Goal: Obtain resource: Download file/media

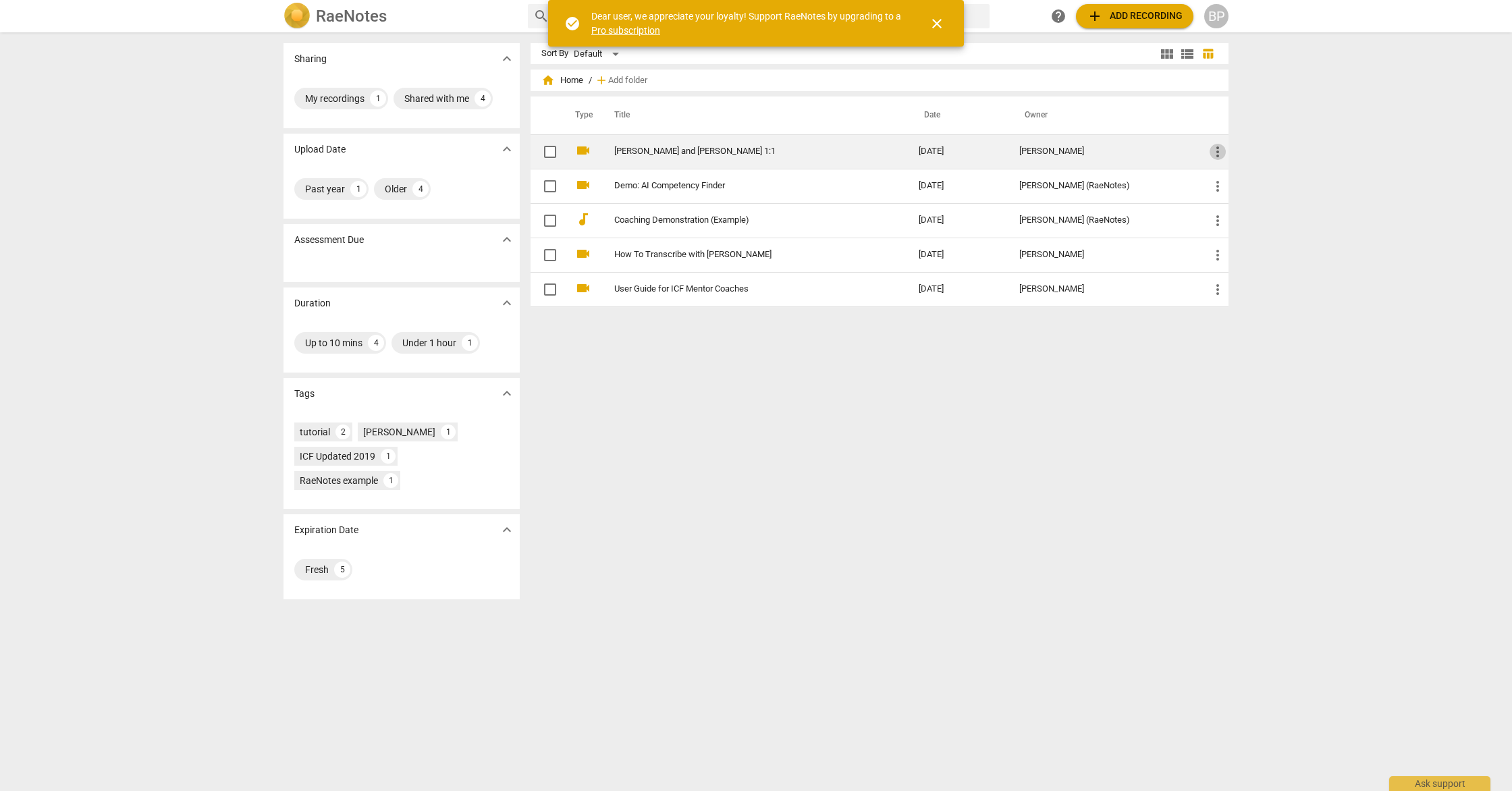
click at [1219, 153] on span "more_vert" at bounding box center [1218, 152] width 16 height 16
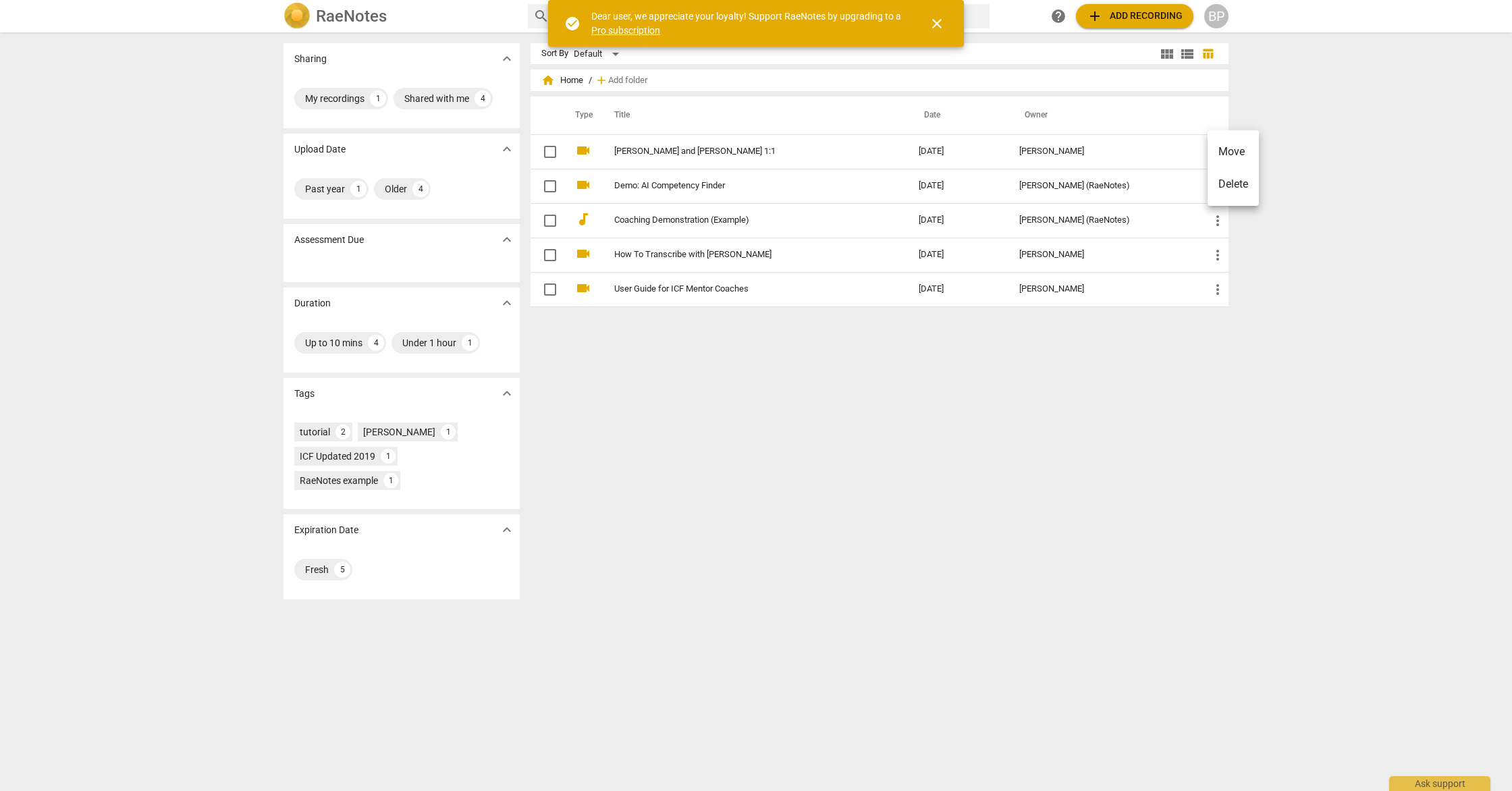
click at [1167, 148] on div at bounding box center [756, 395] width 1512 height 791
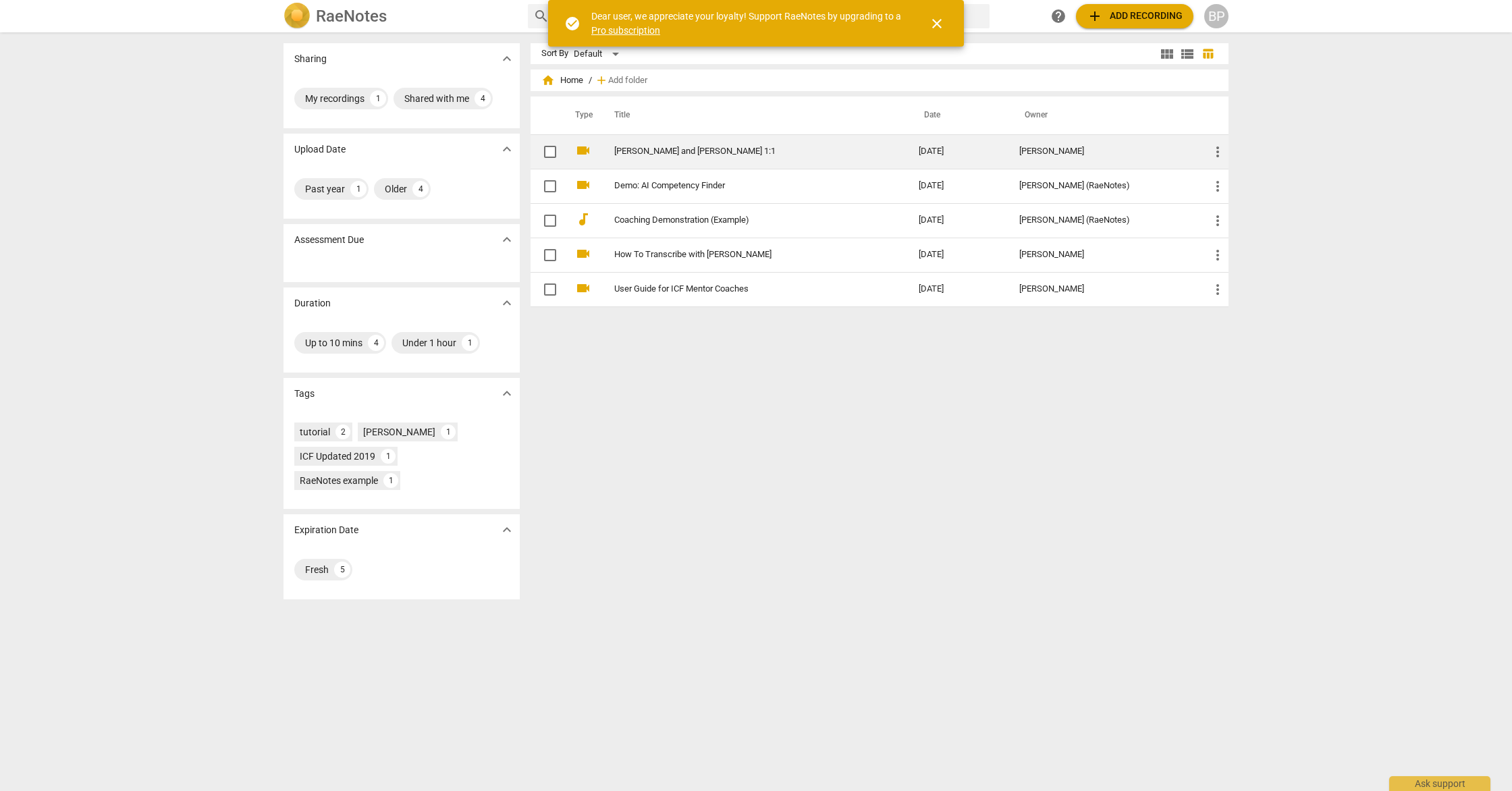
click at [810, 145] on td "[PERSON_NAME] and [PERSON_NAME] 1:1" at bounding box center [753, 152] width 310 height 35
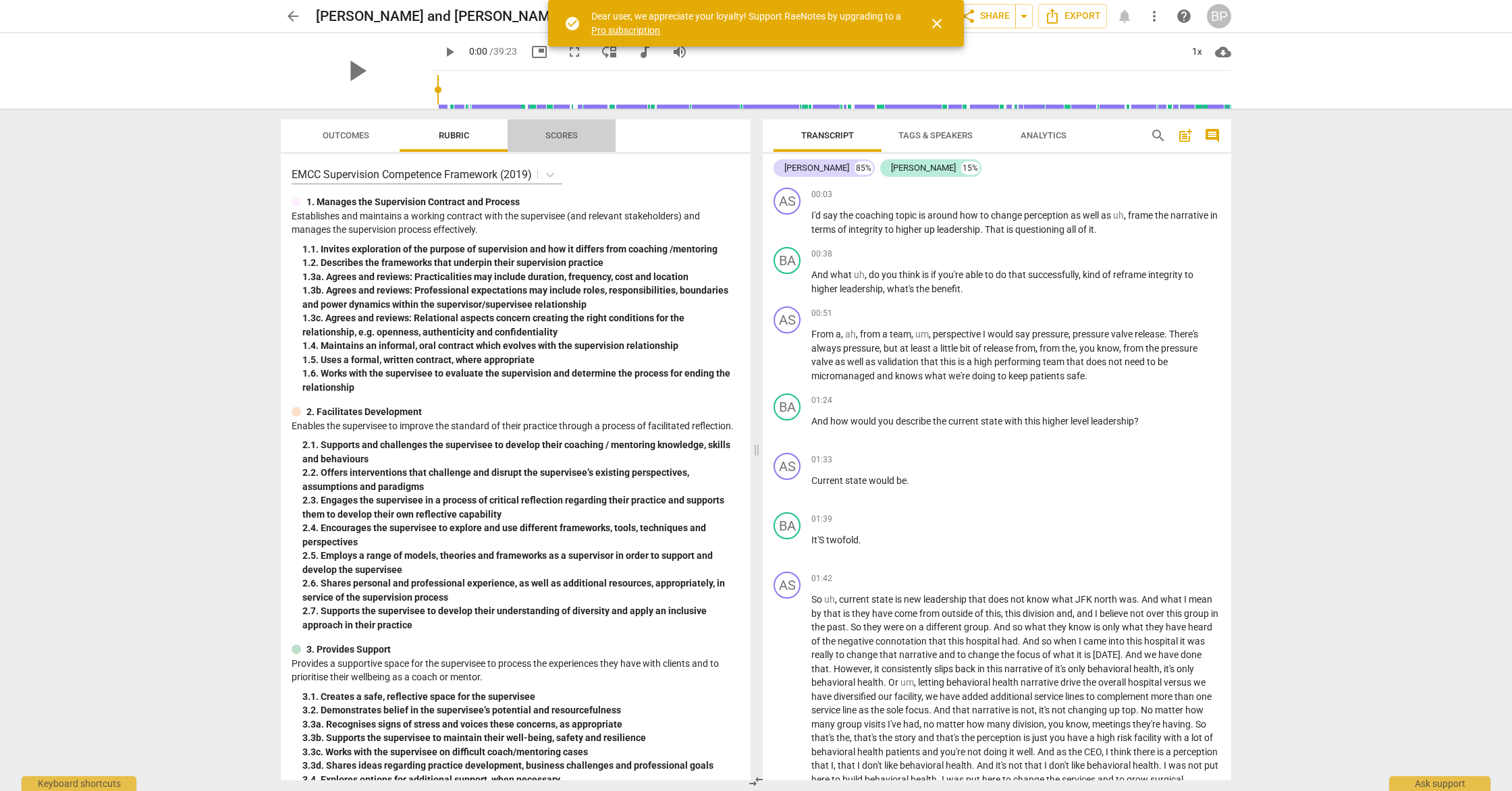
click at [535, 135] on span "Scores" at bounding box center [561, 136] width 65 height 18
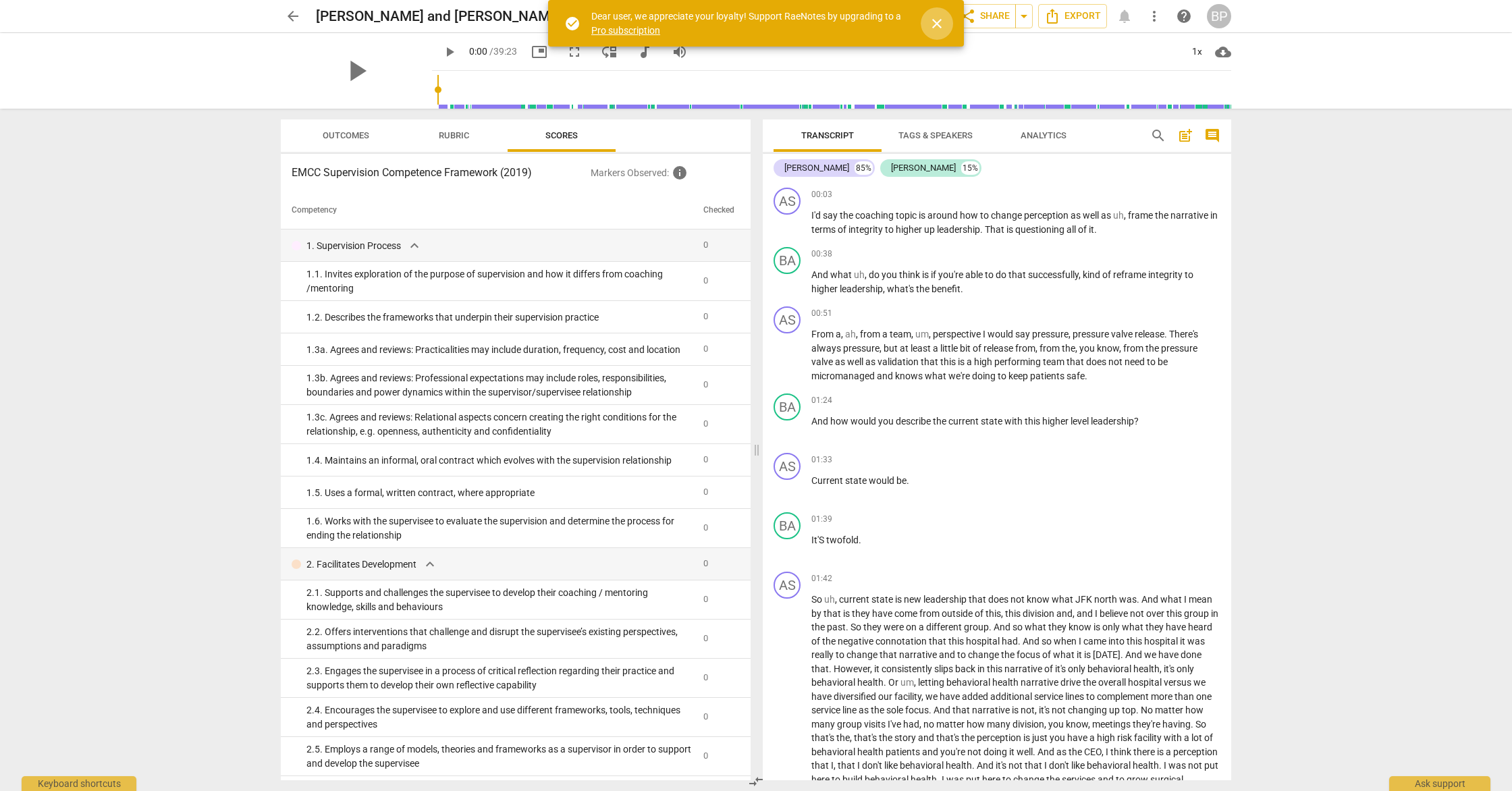
click at [939, 34] on button "close" at bounding box center [937, 24] width 33 height 33
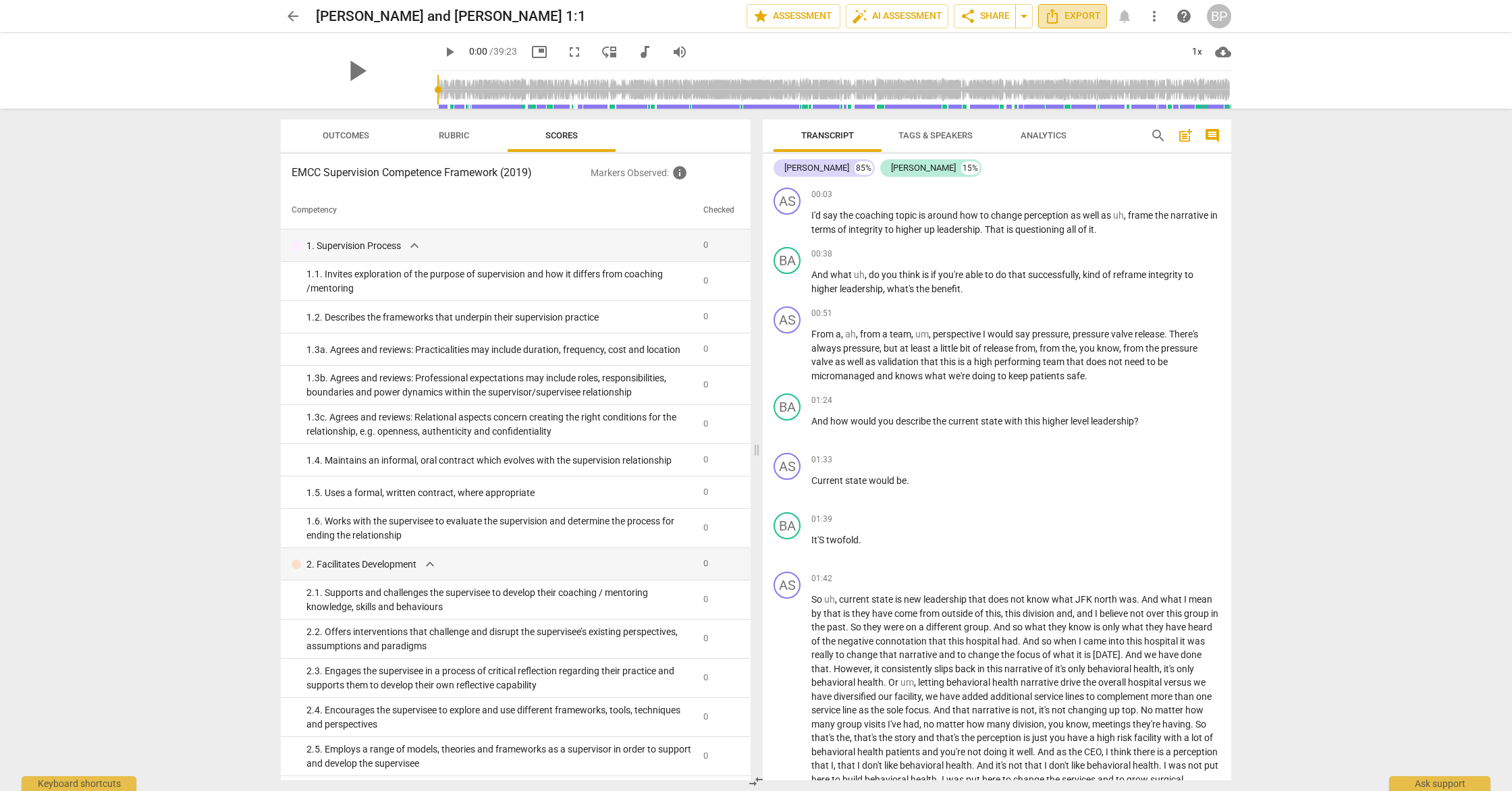
click at [1071, 18] on span "Export" at bounding box center [1072, 16] width 56 height 16
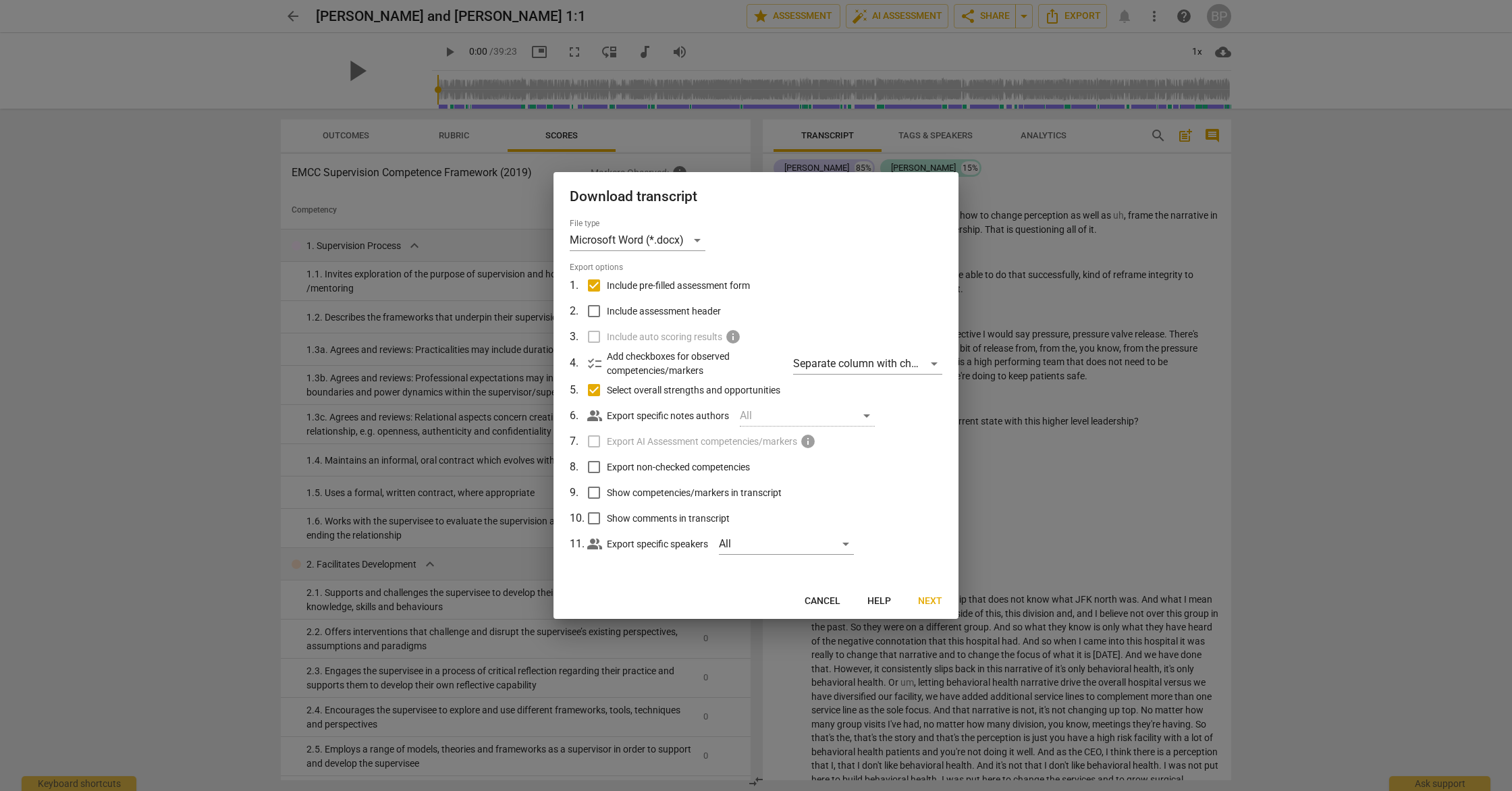
click at [599, 286] on input "Include pre-filled assessment form" at bounding box center [594, 286] width 26 height 26
checkbox input "false"
click at [602, 394] on label "Select overall strengths and opportunities" at bounding box center [755, 390] width 354 height 26
click at [597, 389] on label "Select overall strengths and opportunities" at bounding box center [755, 390] width 354 height 26
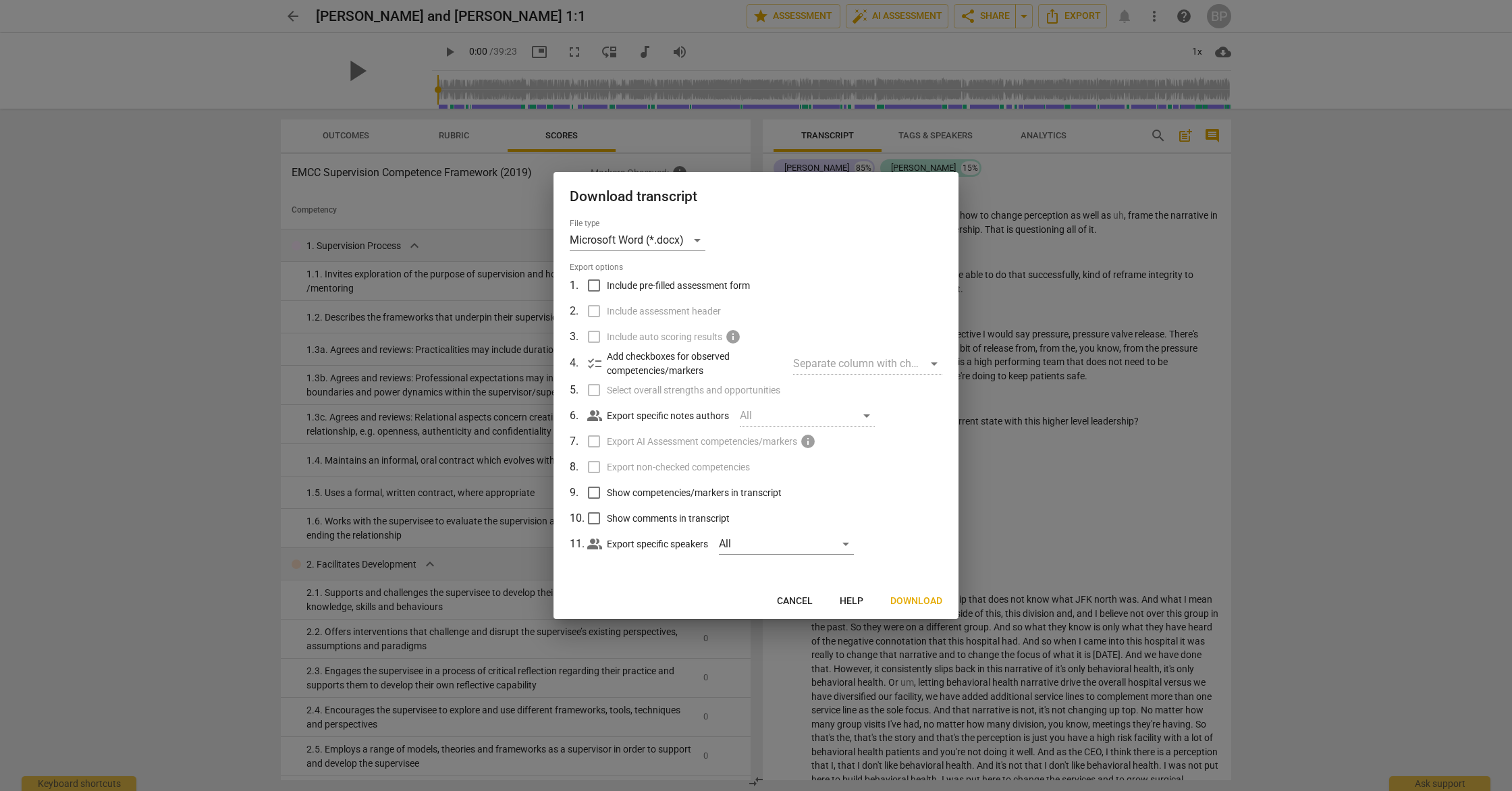
click at [588, 384] on label "Select overall strengths and opportunities" at bounding box center [755, 390] width 354 height 26
click at [911, 605] on span "Download" at bounding box center [916, 601] width 52 height 14
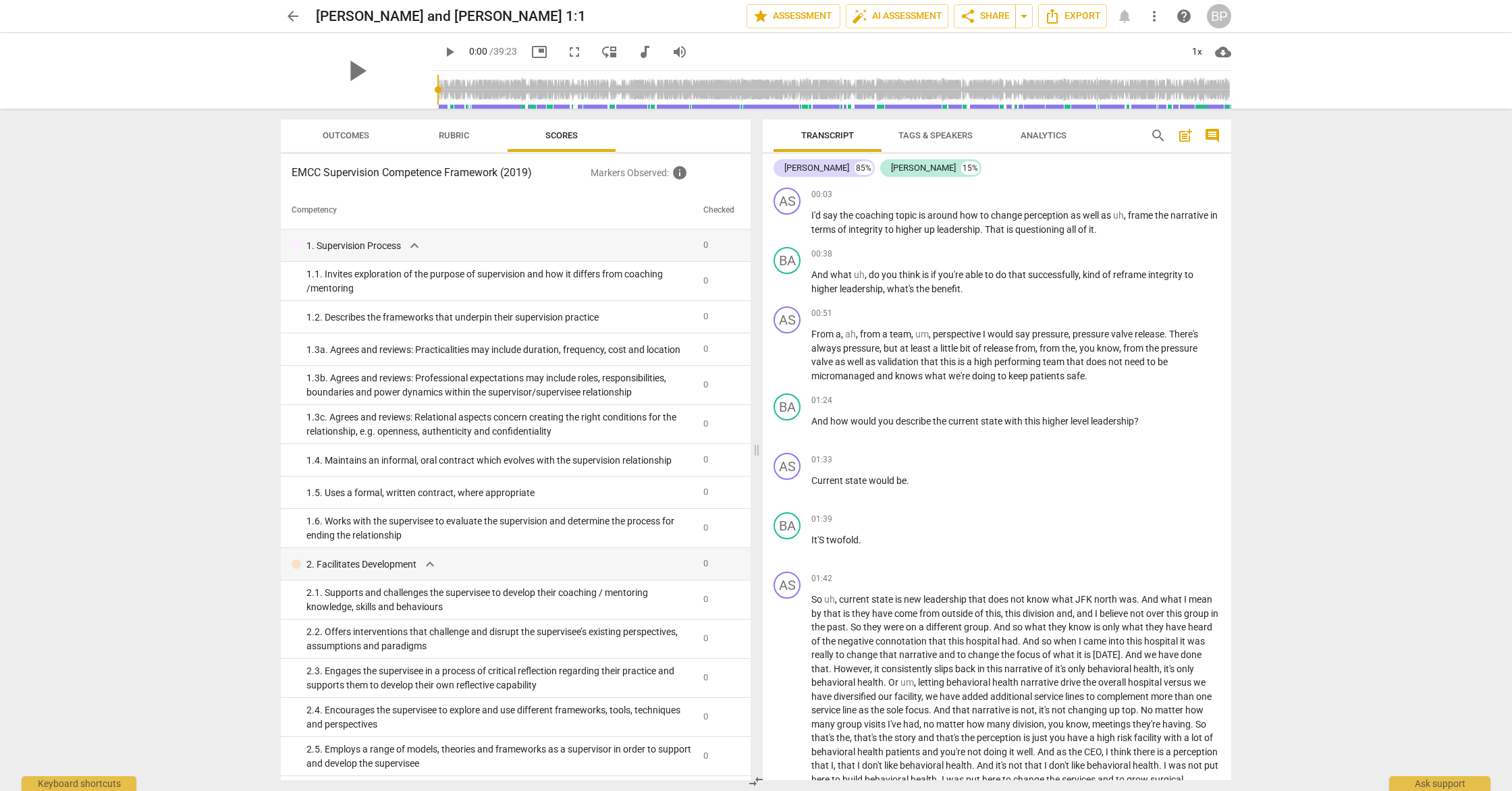
click at [1309, 250] on div "arrow_back [PERSON_NAME] and [PERSON_NAME] 1:1 edit star Assessment auto_fix_hi…" at bounding box center [756, 395] width 1512 height 791
click at [1209, 60] on div "1x" at bounding box center [1197, 52] width 26 height 22
